Goal: Task Accomplishment & Management: Complete application form

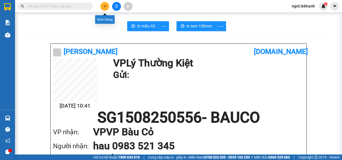
click at [104, 5] on icon "plus" at bounding box center [105, 7] width 4 height 4
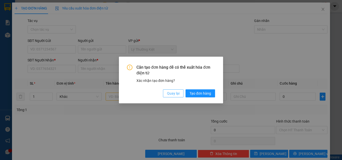
click at [175, 96] on span "Quay lại" at bounding box center [173, 94] width 13 height 6
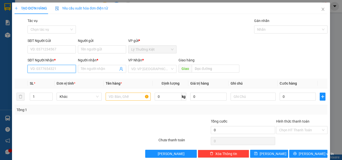
click at [69, 68] on input "SĐT Người Nhận *" at bounding box center [52, 69] width 48 height 8
type input "0938338739"
click at [46, 82] on div "0938338739 - Tuyền" at bounding box center [51, 79] width 42 height 6
type input "Tuyền"
type input "30.000"
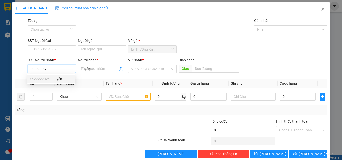
type input "30.000"
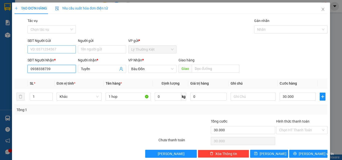
type input "0938338739"
click at [52, 52] on input "SĐT Người Gửi" at bounding box center [52, 50] width 48 height 8
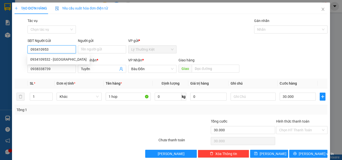
type input "0934109532"
click at [67, 59] on div "0934109532 - [GEOGRAPHIC_DATA]" at bounding box center [58, 60] width 56 height 6
type input "thanh châu"
click at [67, 59] on div "0934109532 - [GEOGRAPHIC_DATA]" at bounding box center [58, 60] width 56 height 6
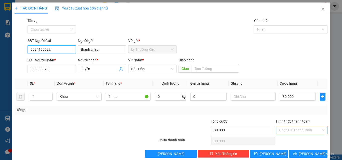
type input "0934109532"
click at [279, 130] on input "Hình thức thanh toán" at bounding box center [300, 131] width 42 height 8
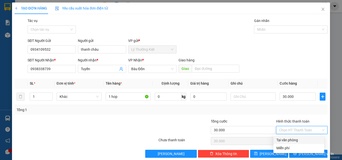
click at [281, 140] on div "Tại văn phòng" at bounding box center [298, 141] width 45 height 6
type input "0"
click at [281, 140] on div "Chọn HT Thanh Toán" at bounding box center [302, 141] width 52 height 10
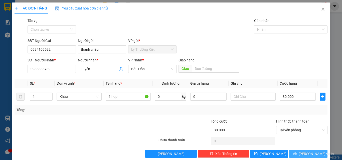
click at [301, 154] on span "[PERSON_NAME] và In" at bounding box center [316, 154] width 35 height 6
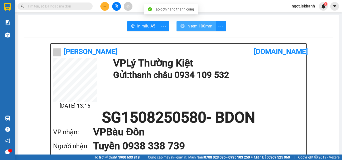
click at [205, 25] on span "In tem 100mm" at bounding box center [199, 26] width 26 height 6
